Goal: Find specific page/section: Find specific page/section

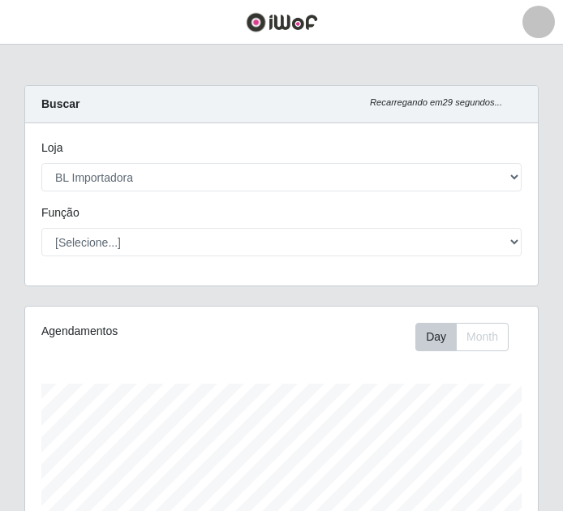
select select "259"
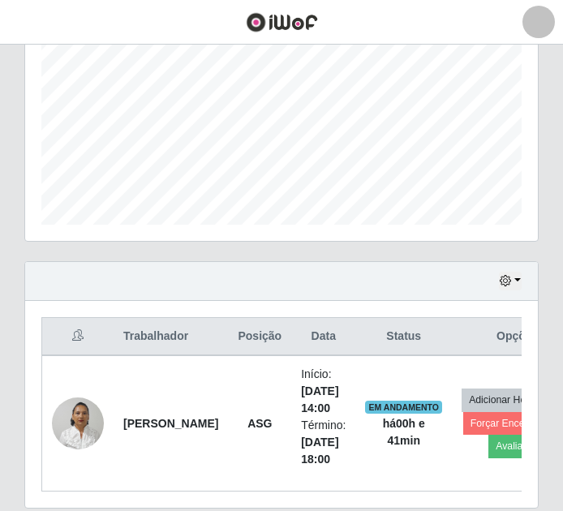
scroll to position [472, 0]
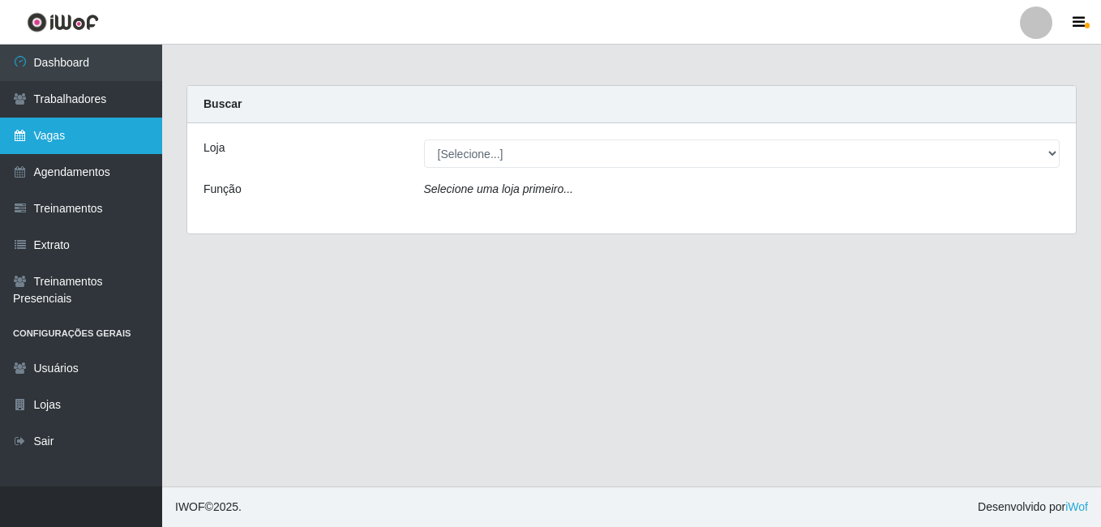
click at [92, 134] on link "Vagas" at bounding box center [81, 136] width 162 height 36
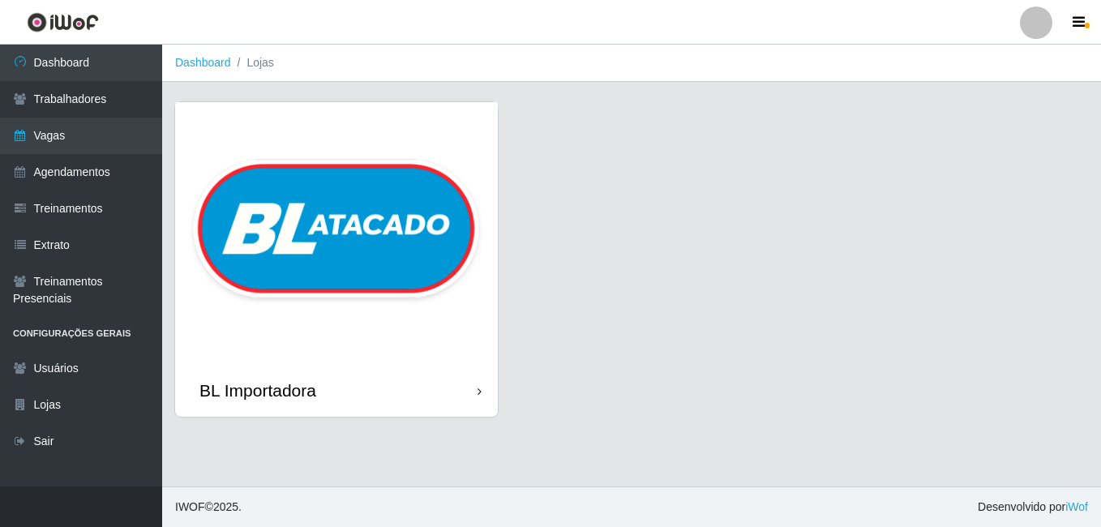
click at [295, 149] on img at bounding box center [336, 233] width 323 height 262
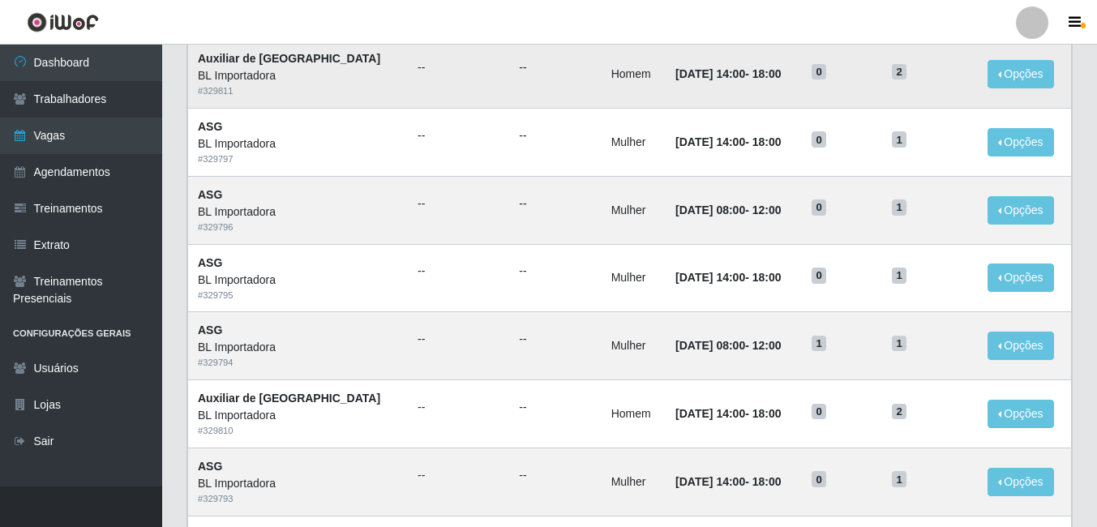
scroll to position [604, 0]
